Goal: Task Accomplishment & Management: Manage account settings

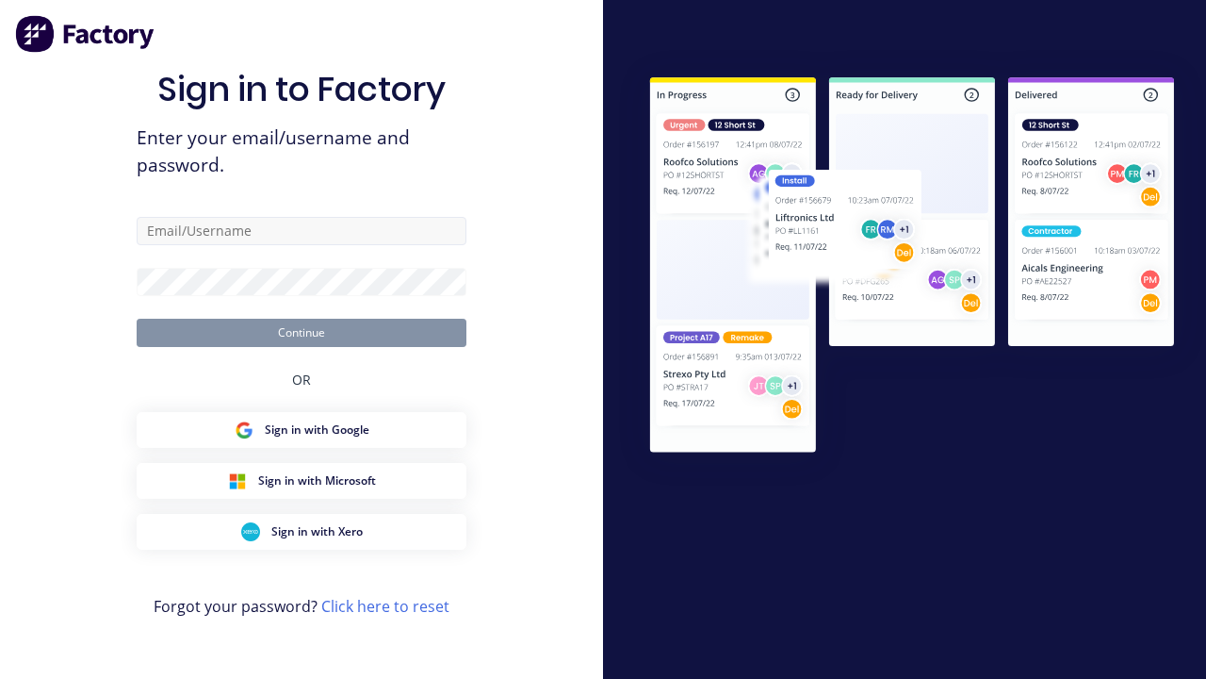
click at [291, 237] on input "text" at bounding box center [302, 231] width 330 height 28
click at [302, 230] on input "text" at bounding box center [302, 231] width 330 height 28
click at [538, 174] on div "Sign in to Factory Enter your email/username and password. Continue OR Sign in …" at bounding box center [301, 339] width 603 height 679
click at [285, 231] on input "text" at bounding box center [302, 231] width 330 height 28
click at [302, 230] on input "text" at bounding box center [302, 231] width 330 height 28
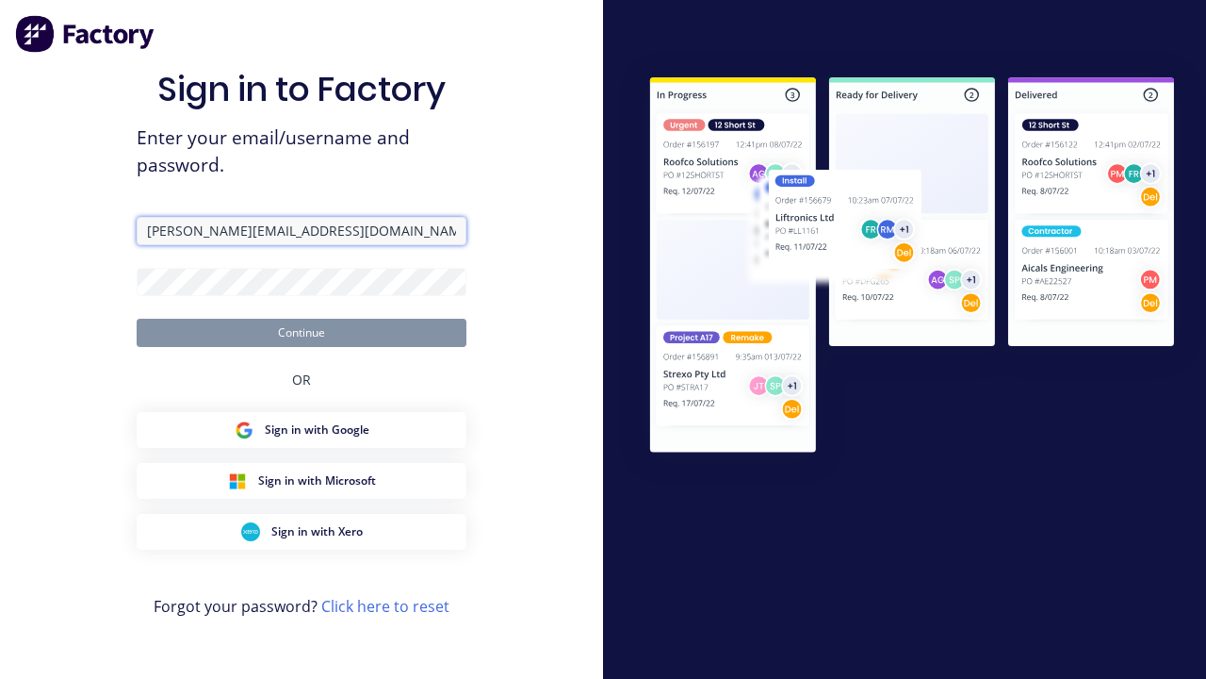
type input "[PERSON_NAME][EMAIL_ADDRESS][DOMAIN_NAME]"
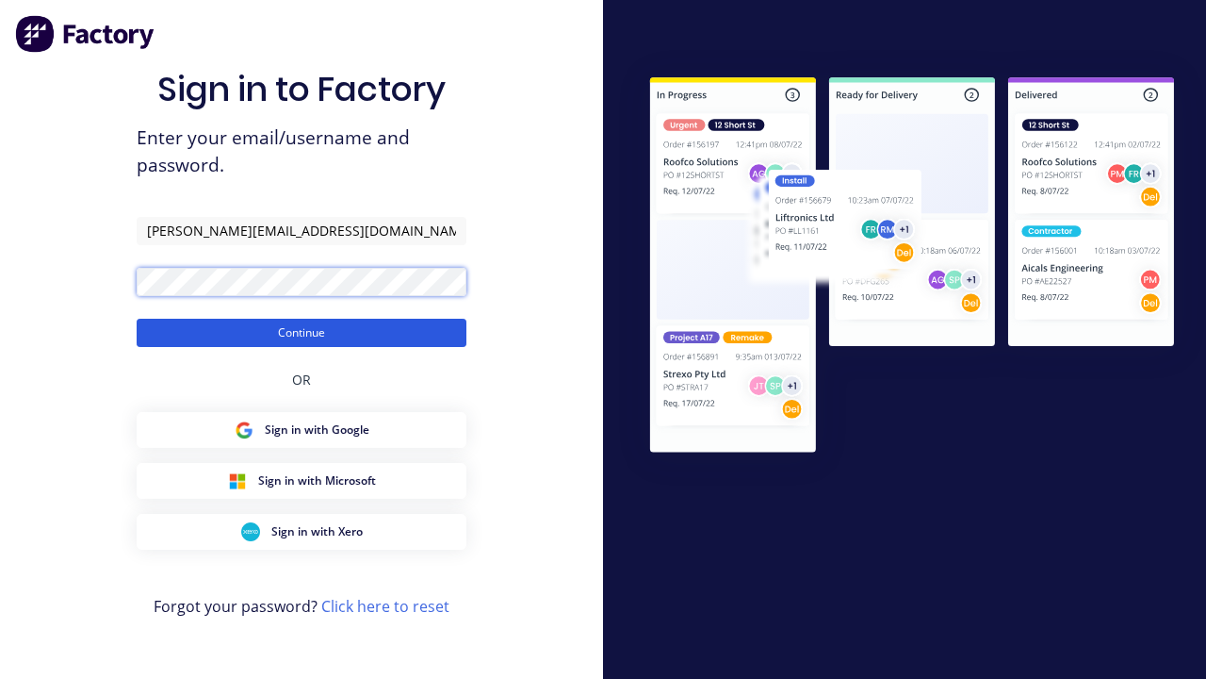
click at [323, 333] on button "Continue" at bounding box center [302, 333] width 330 height 28
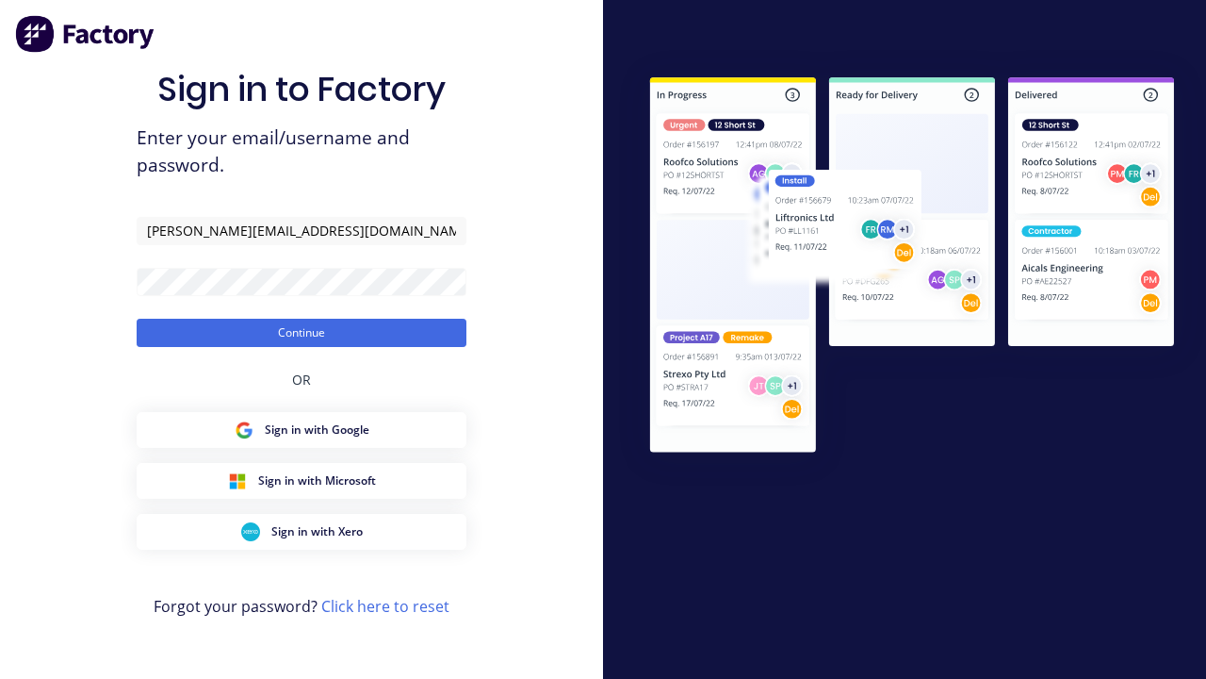
click at [302, 332] on button "Continue" at bounding box center [302, 333] width 330 height 28
